Goal: Information Seeking & Learning: Learn about a topic

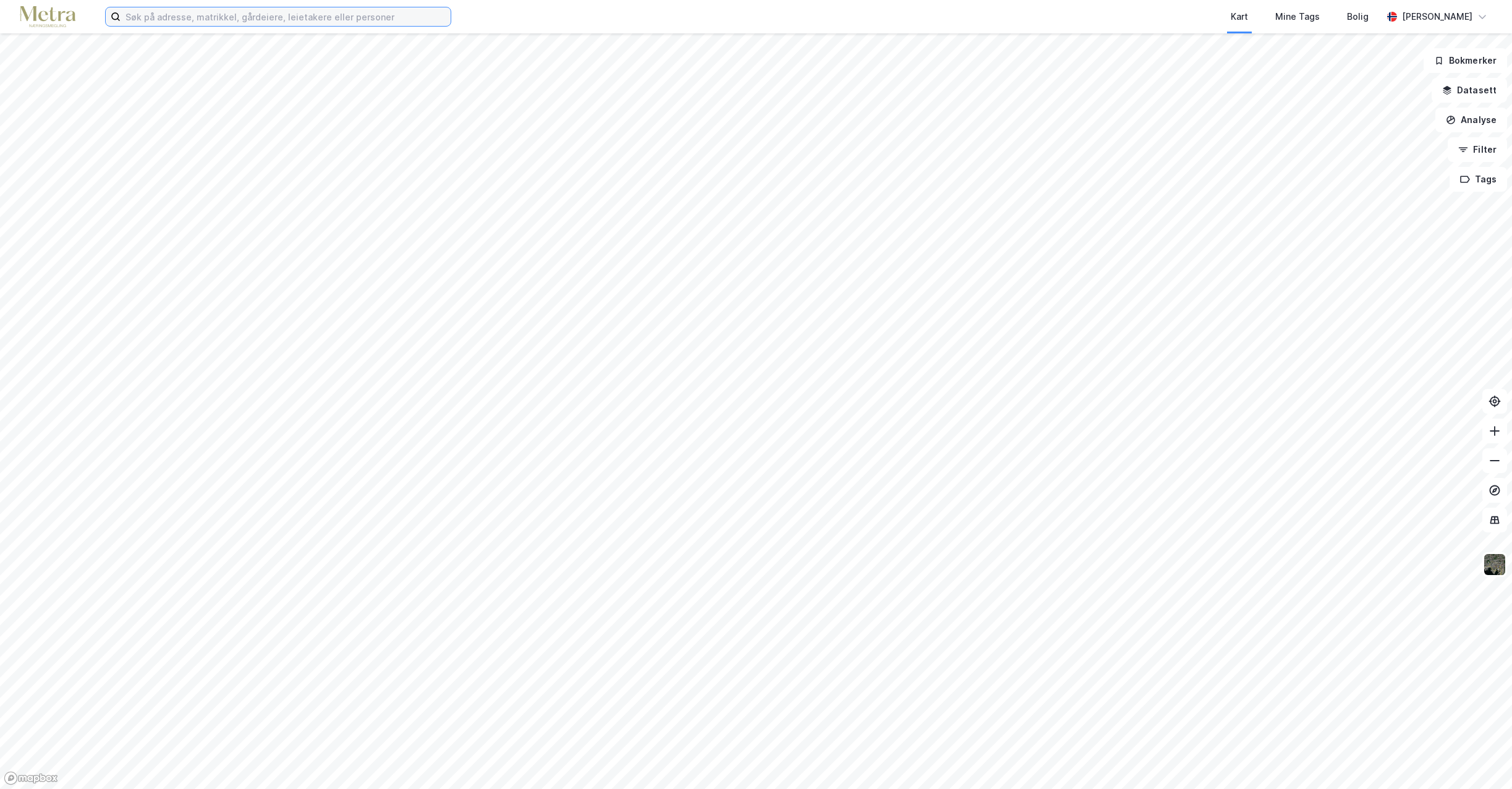
click at [232, 18] on input at bounding box center [286, 16] width 331 height 18
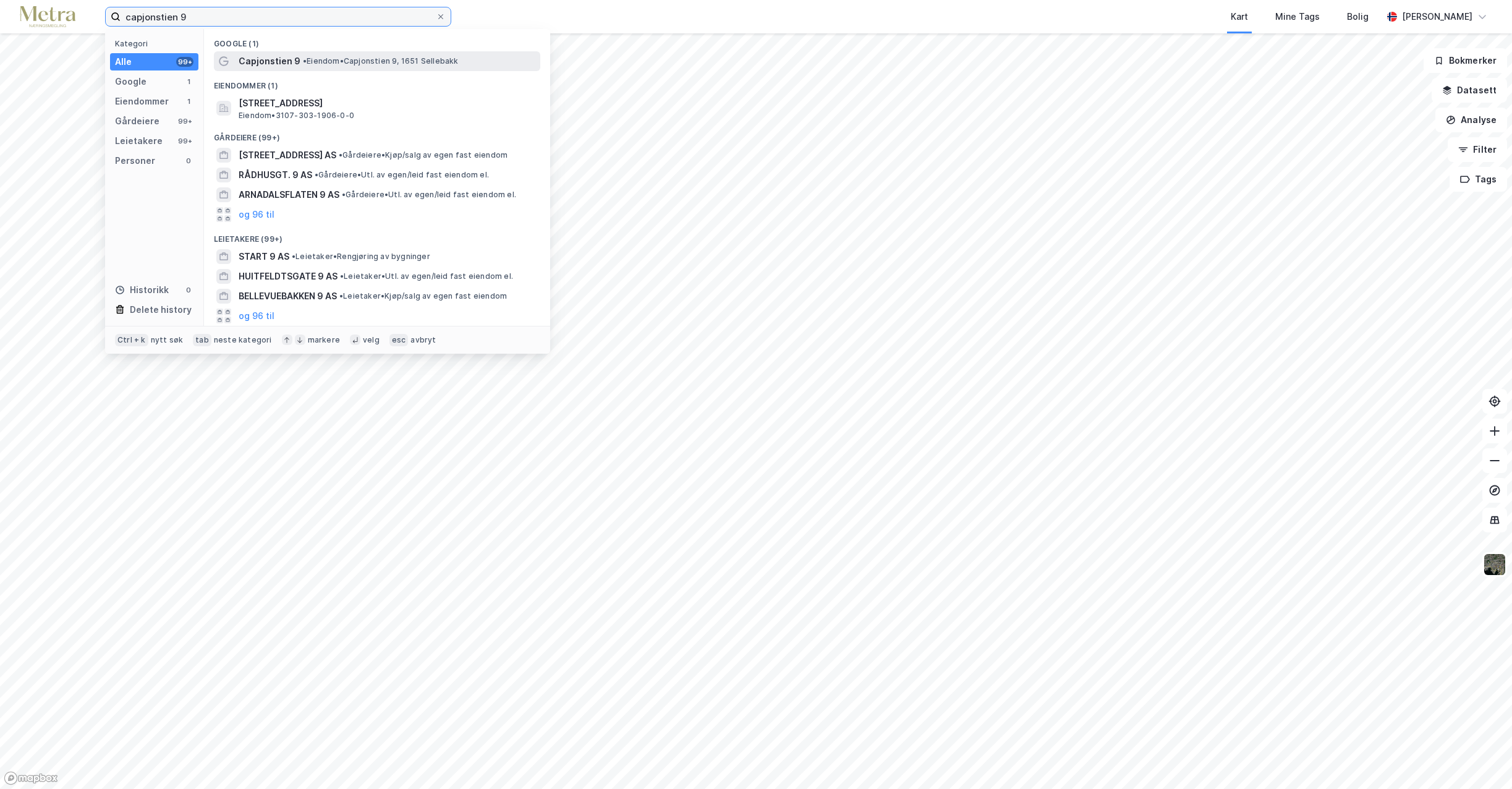
type input "capjonstien 9"
click at [276, 58] on span "Capjonstien 9" at bounding box center [269, 61] width 62 height 15
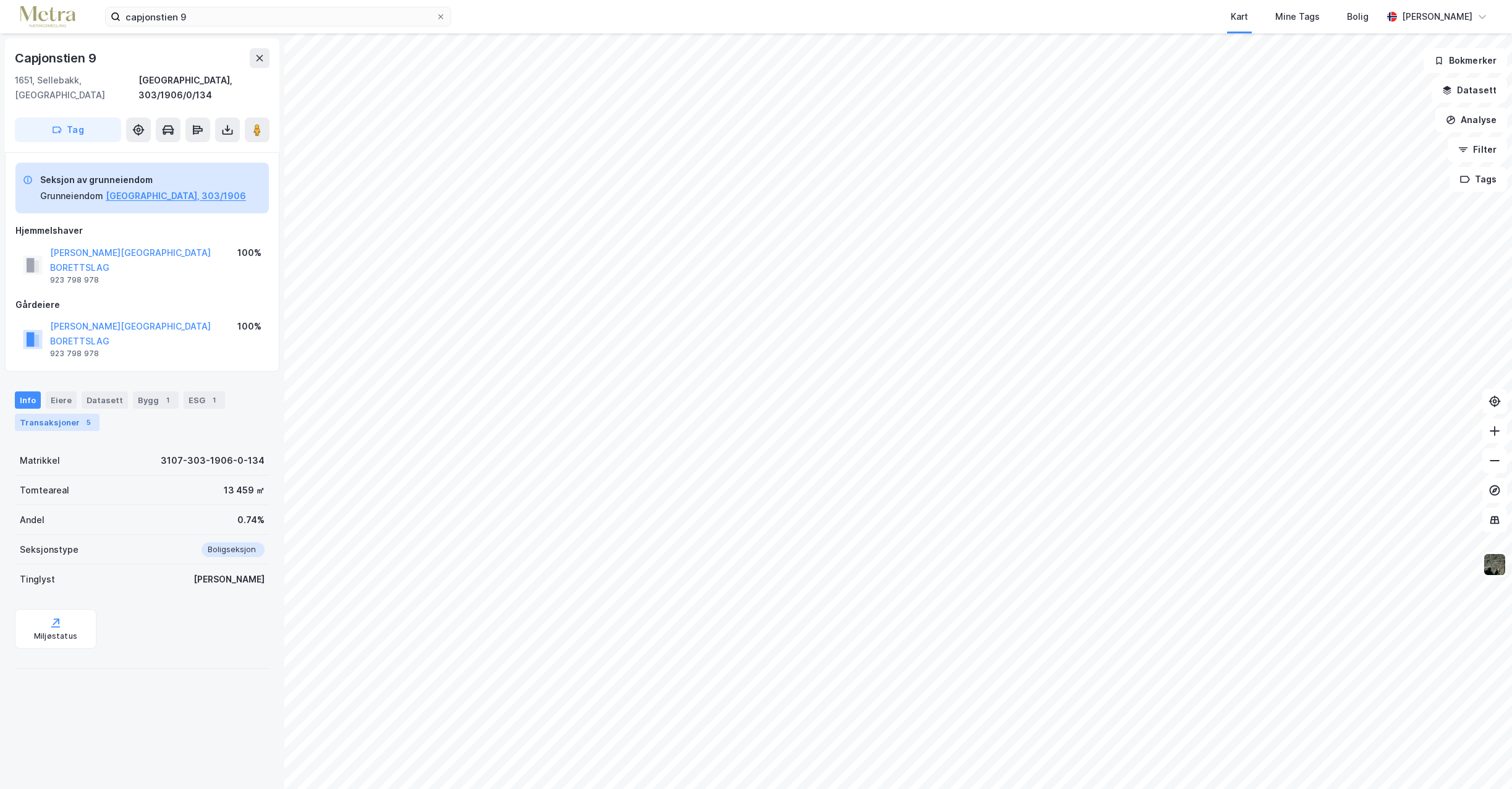
click at [67, 414] on div "Transaksjoner 5" at bounding box center [57, 422] width 85 height 17
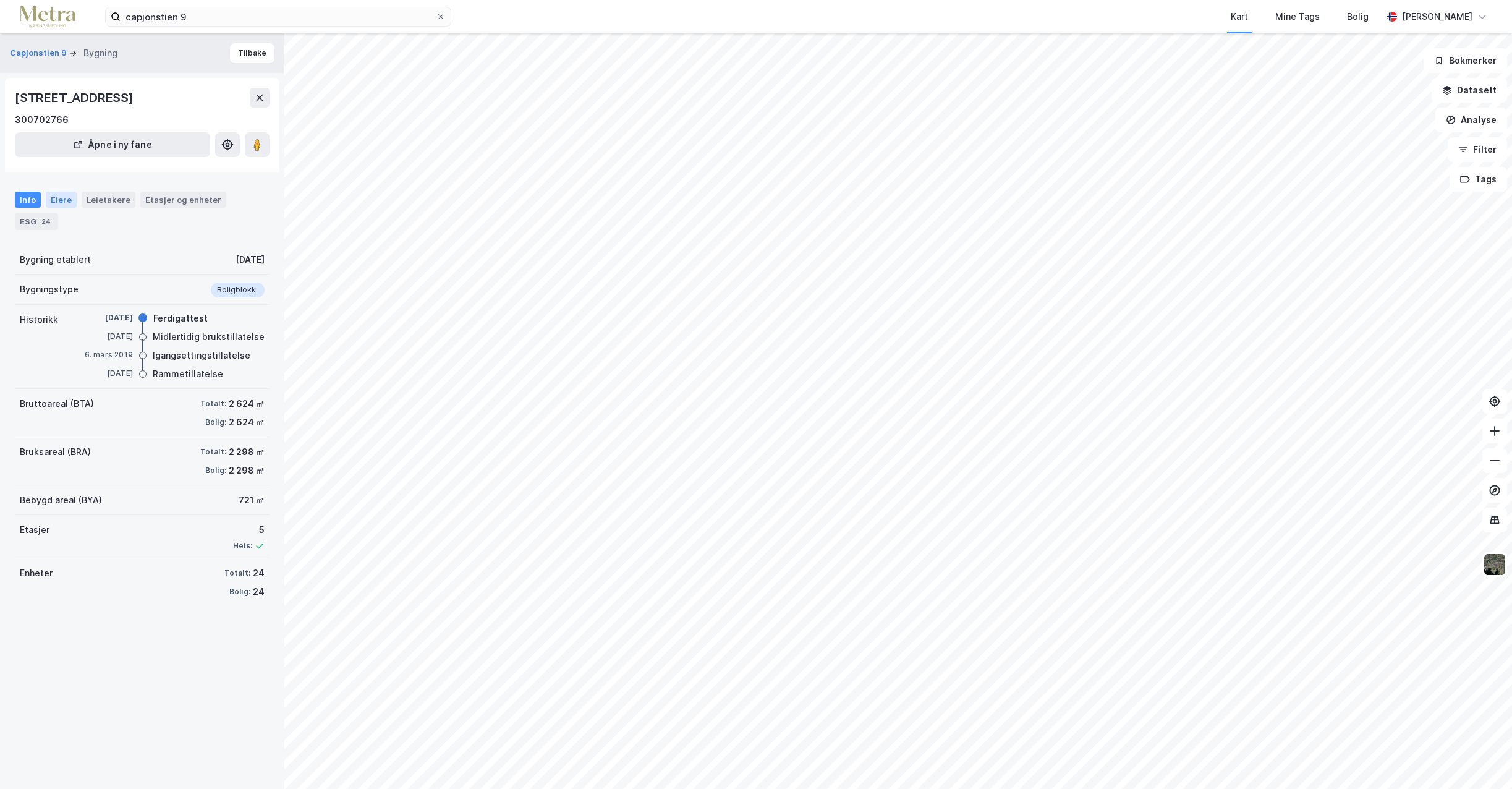
click at [56, 200] on div "Eiere" at bounding box center [60, 199] width 31 height 16
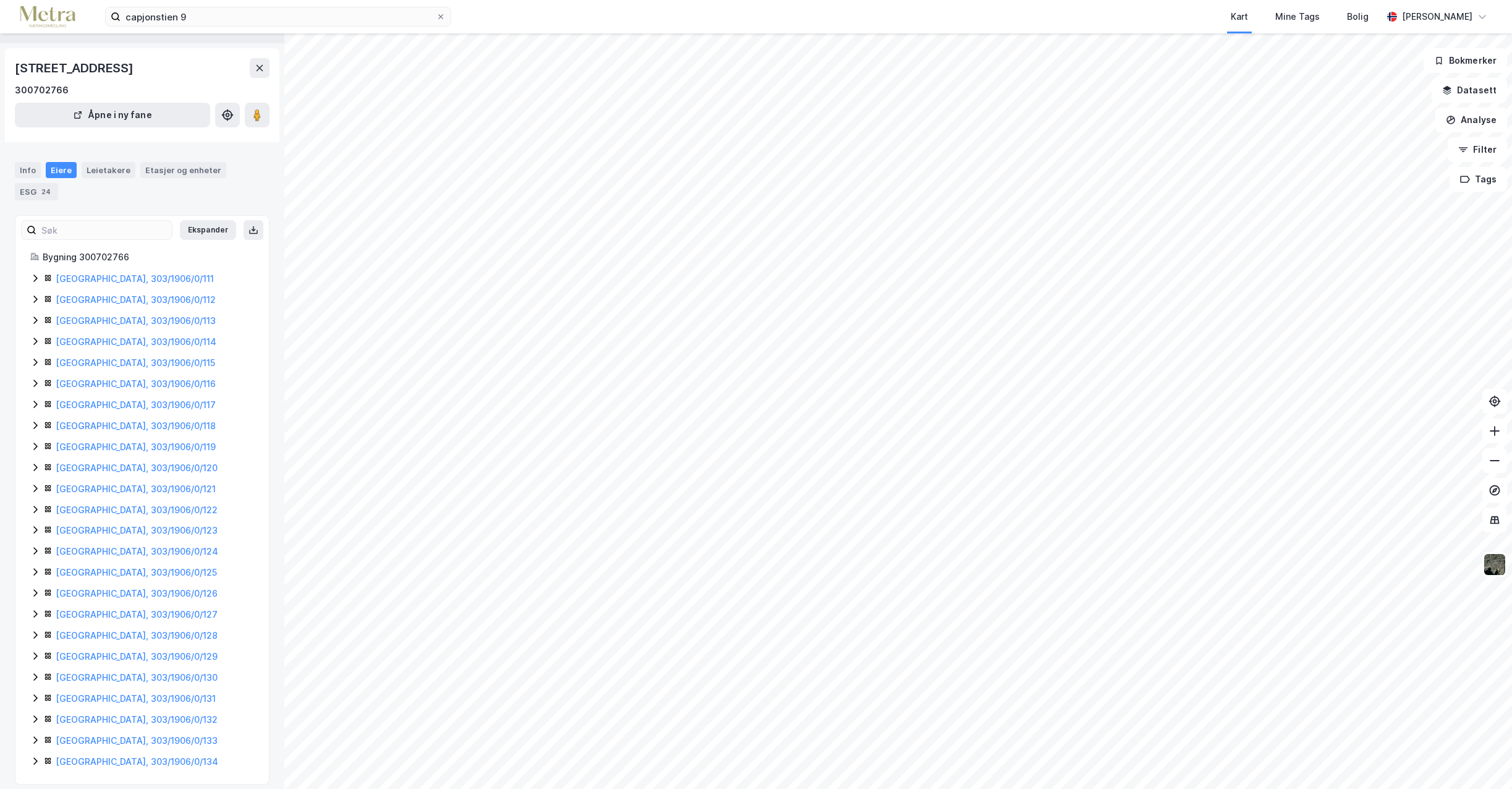
scroll to position [40, 0]
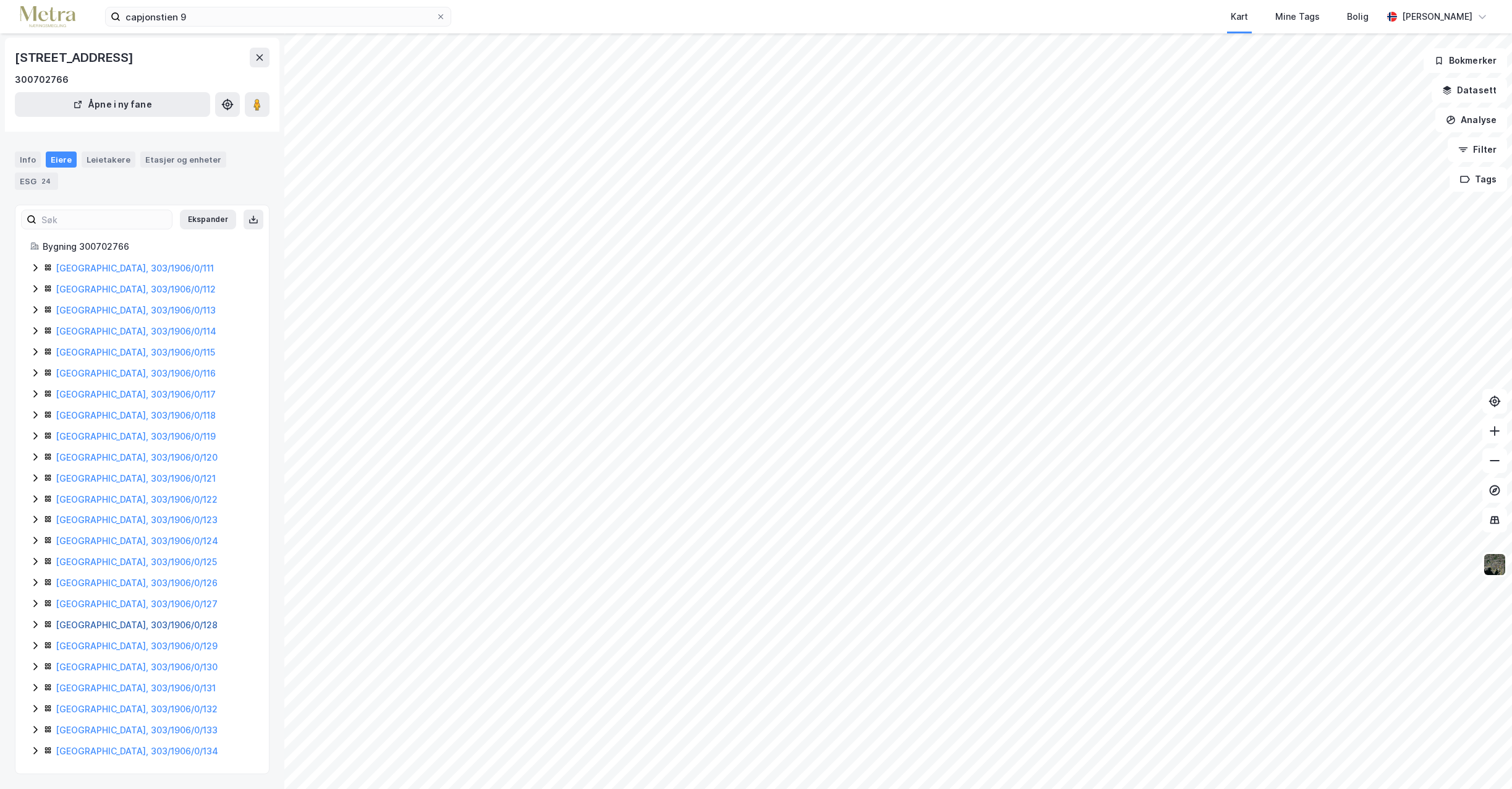
click at [116, 626] on link "[GEOGRAPHIC_DATA], 303/1906/0/128" at bounding box center [136, 625] width 162 height 10
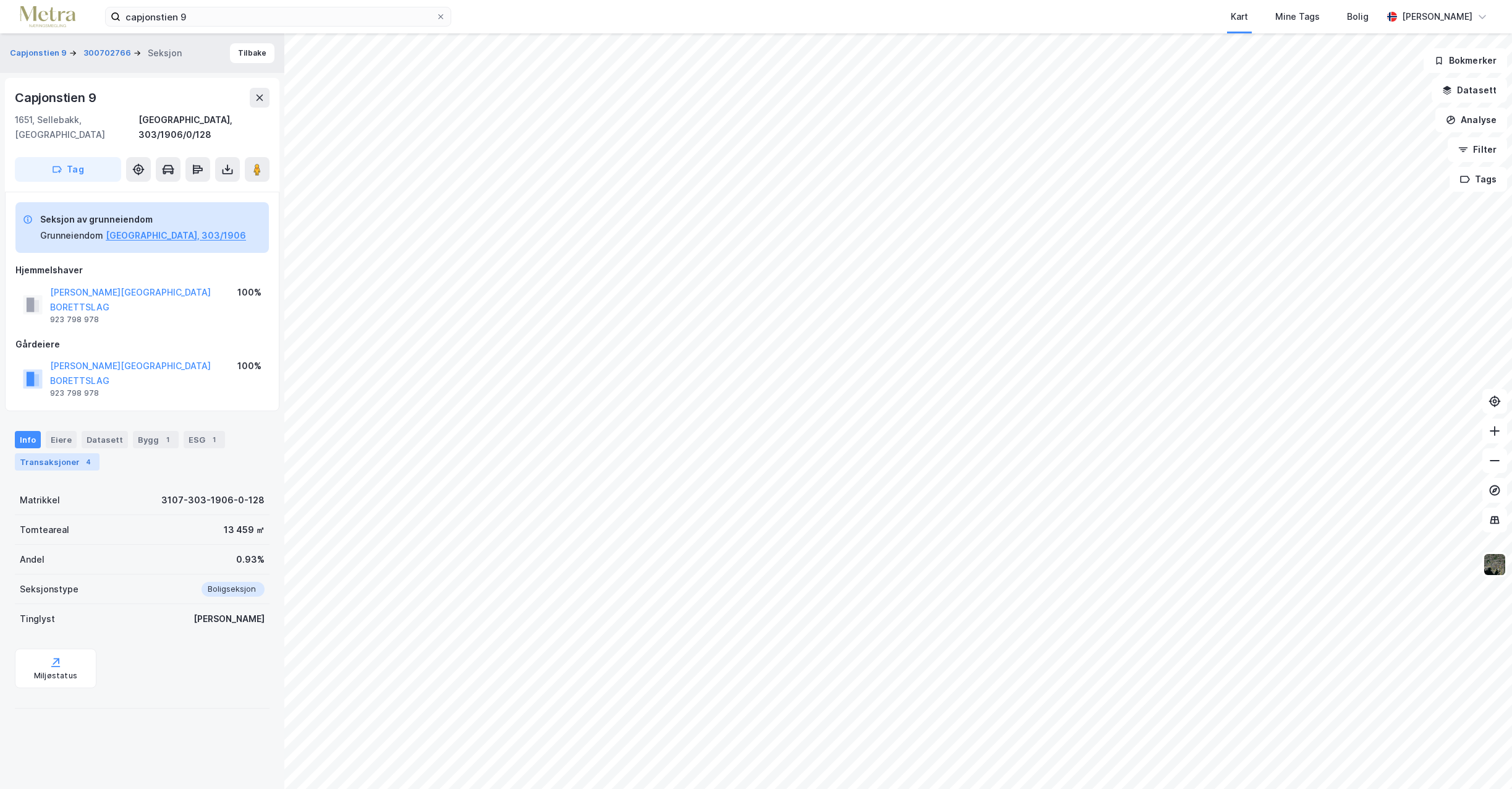
click at [65, 453] on div "Transaksjoner 4" at bounding box center [57, 462] width 85 height 17
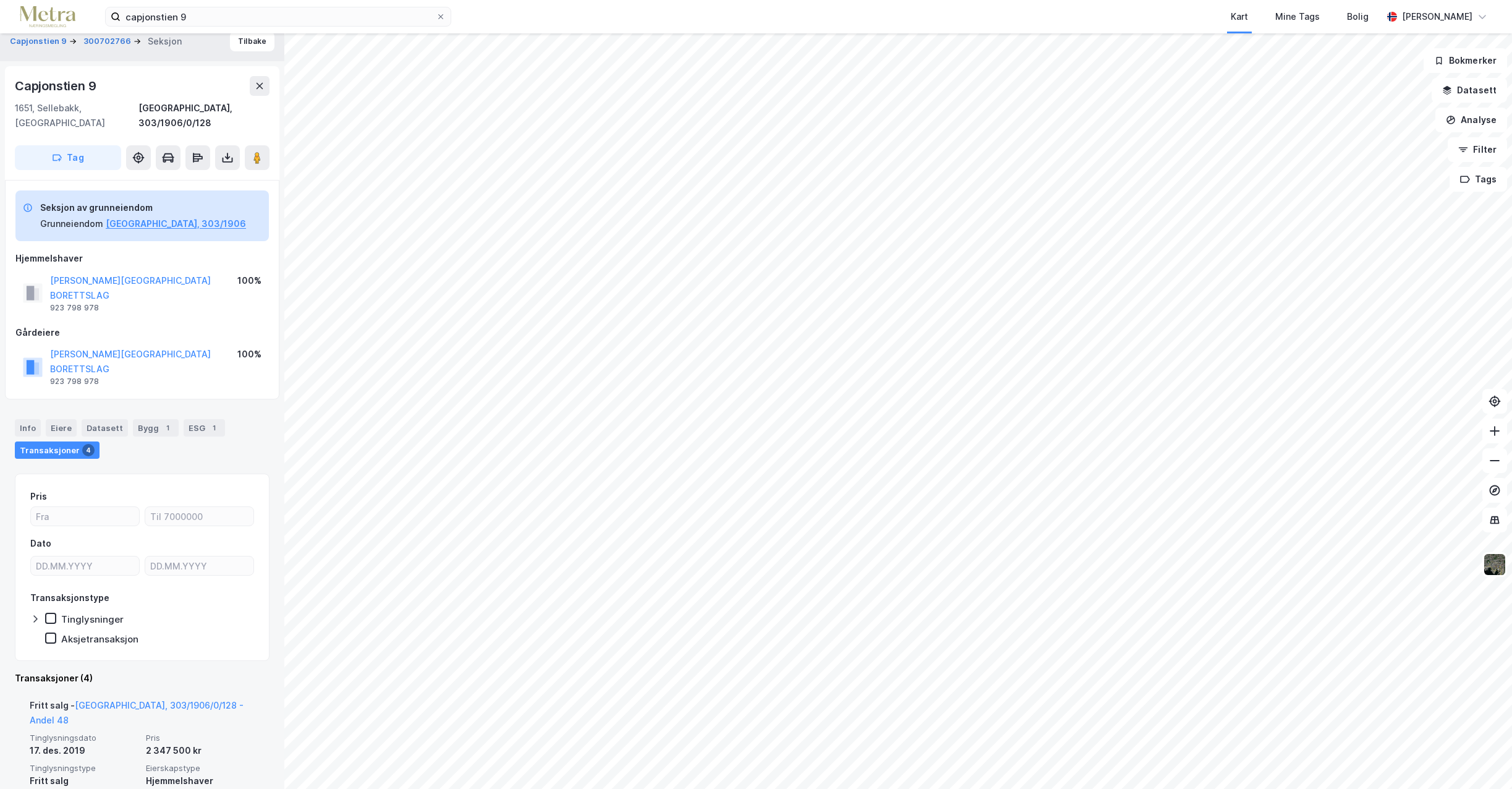
scroll to position [73, 0]
